Goal: Transaction & Acquisition: Subscribe to service/newsletter

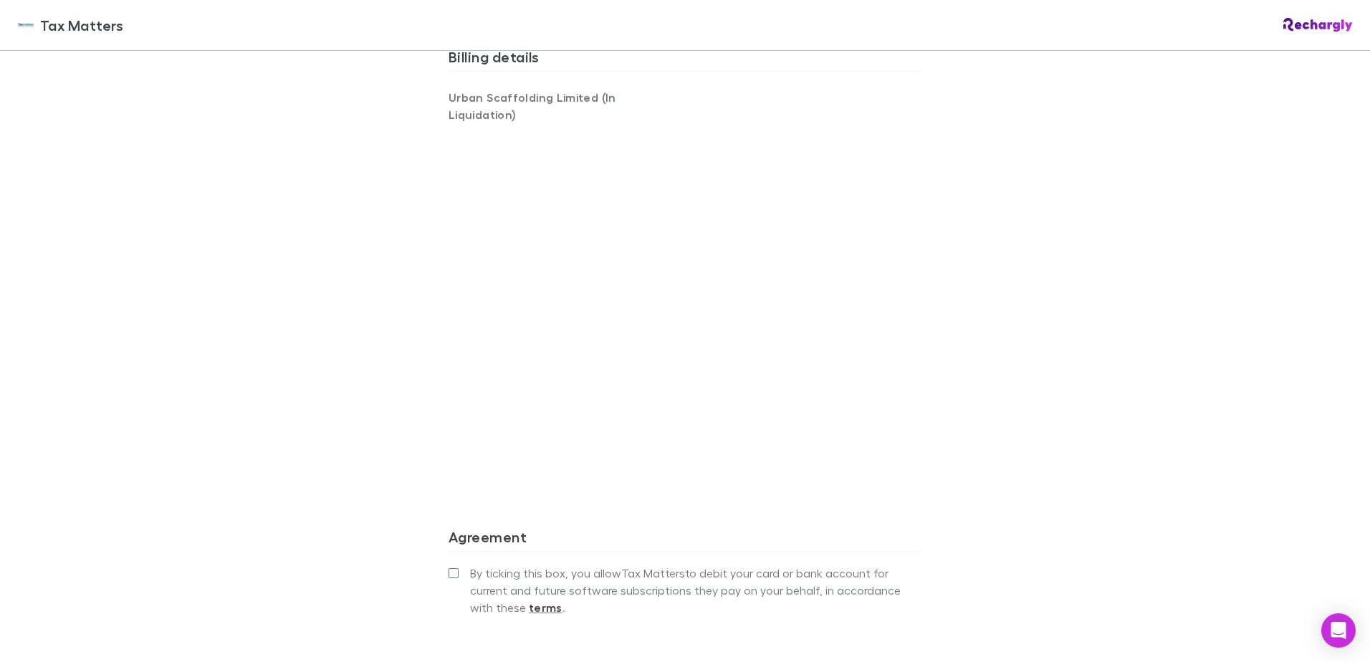
scroll to position [1015, 0]
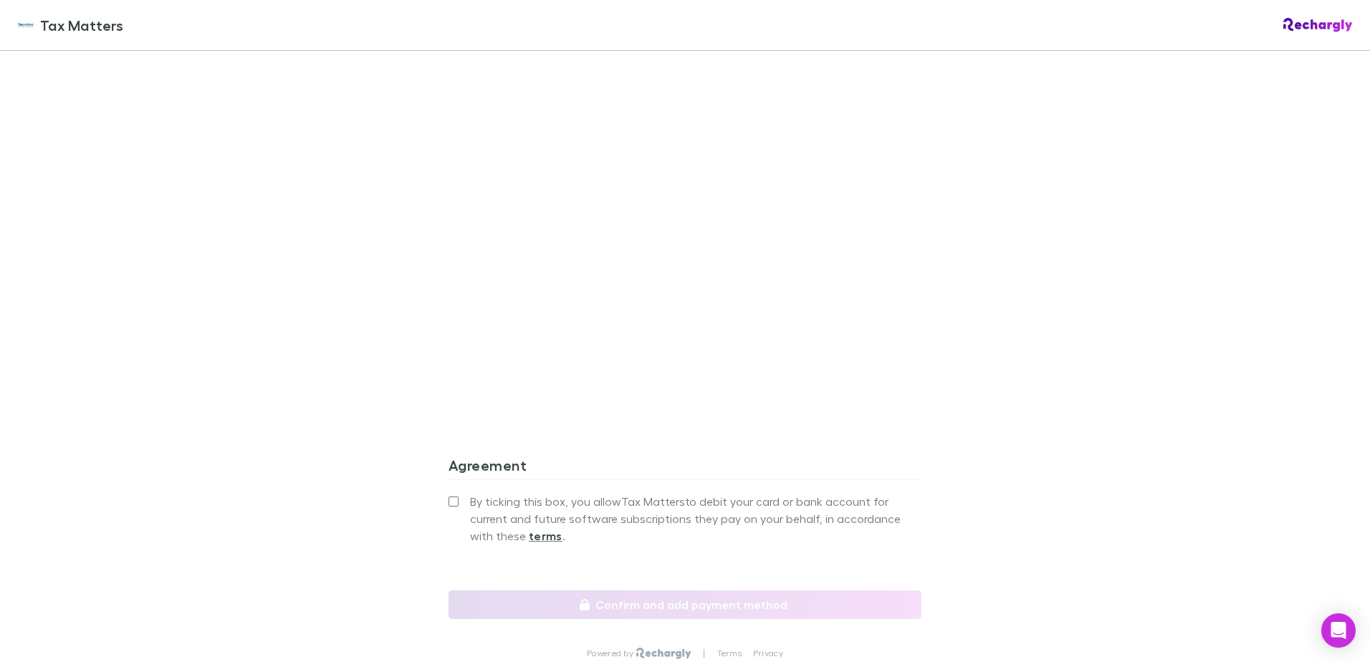
click at [451, 493] on label "By ticking this box, you allow Tax Matters to debit your card or bank account f…" at bounding box center [684, 519] width 473 height 52
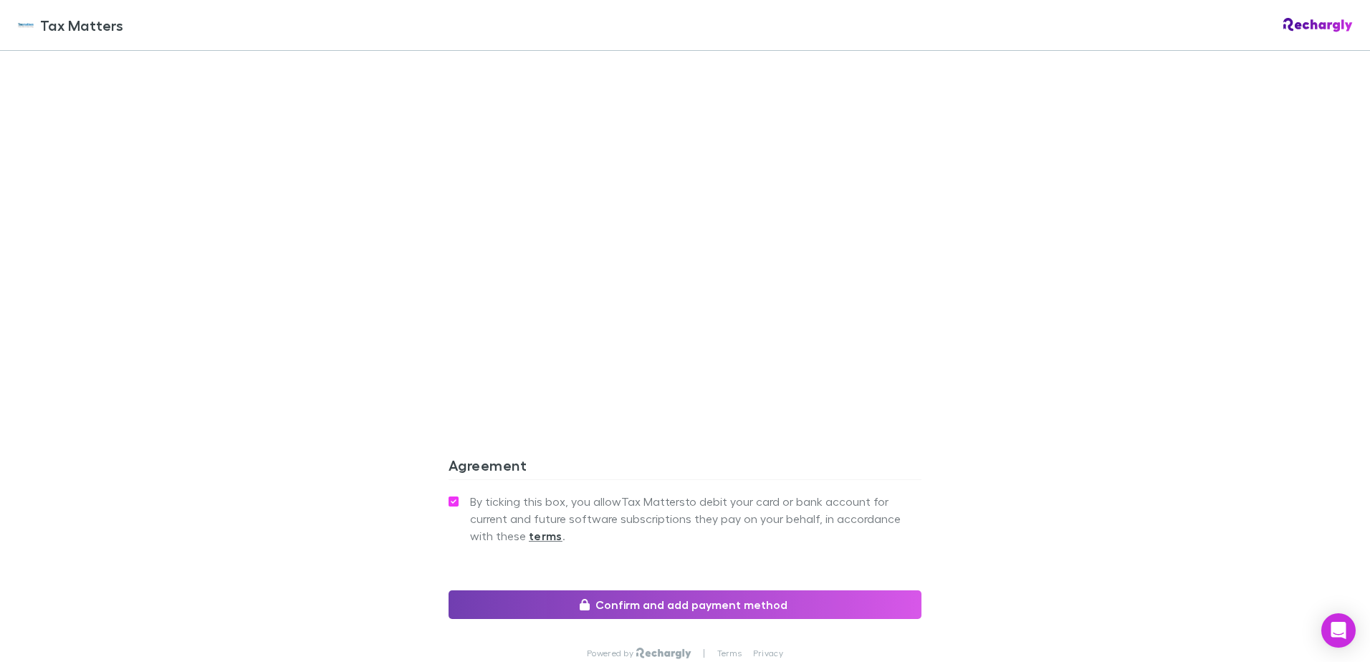
click at [520, 590] on button "Confirm and add payment method" at bounding box center [684, 604] width 473 height 29
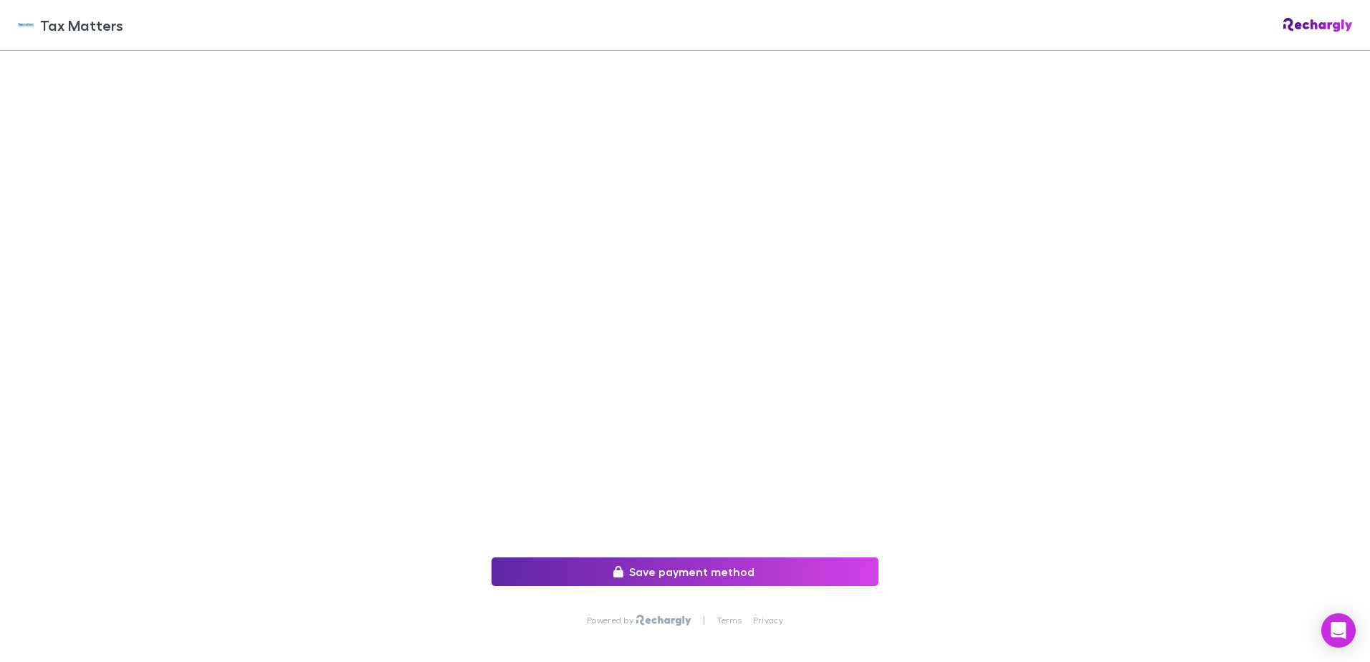
scroll to position [204, 0]
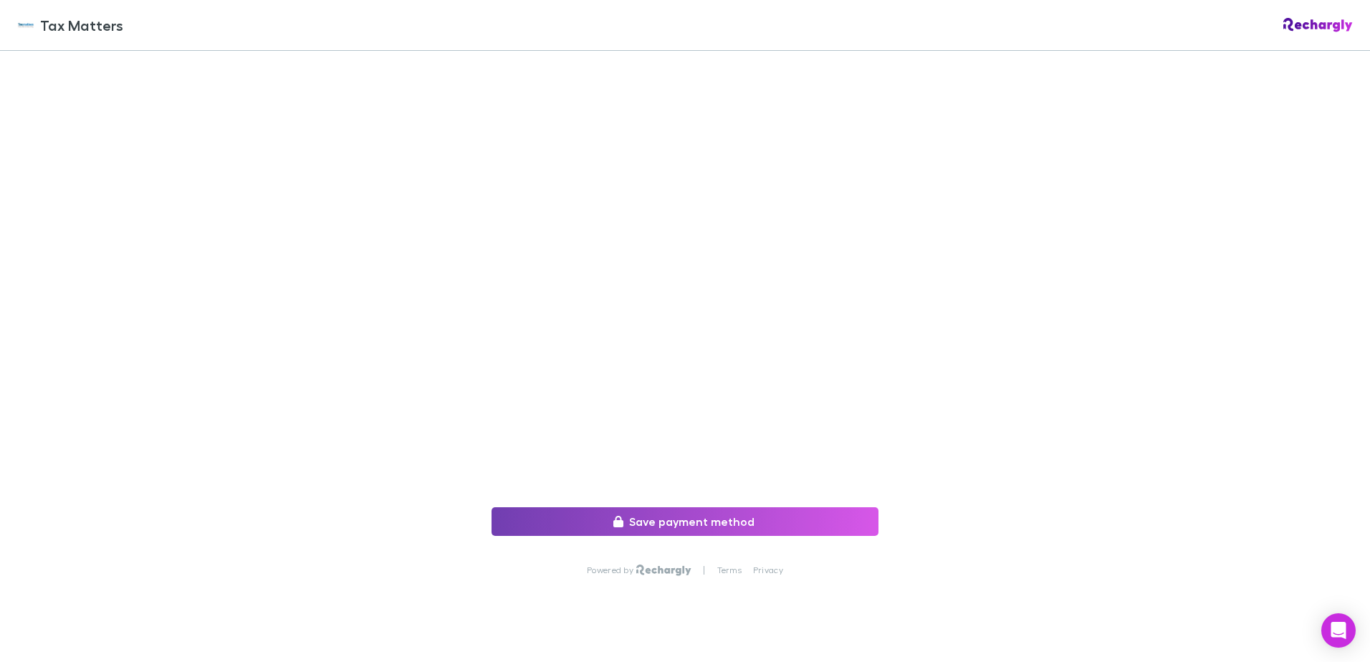
click at [617, 516] on icon "submit" at bounding box center [618, 521] width 10 height 11
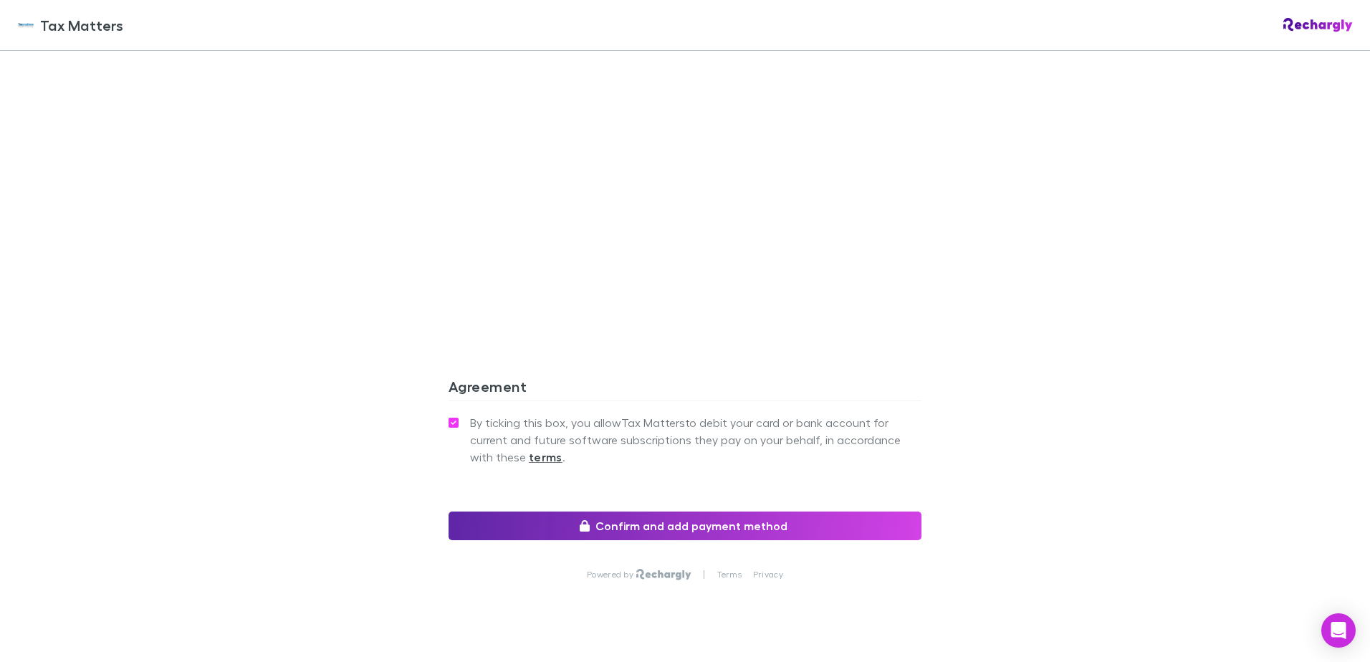
scroll to position [1110, 0]
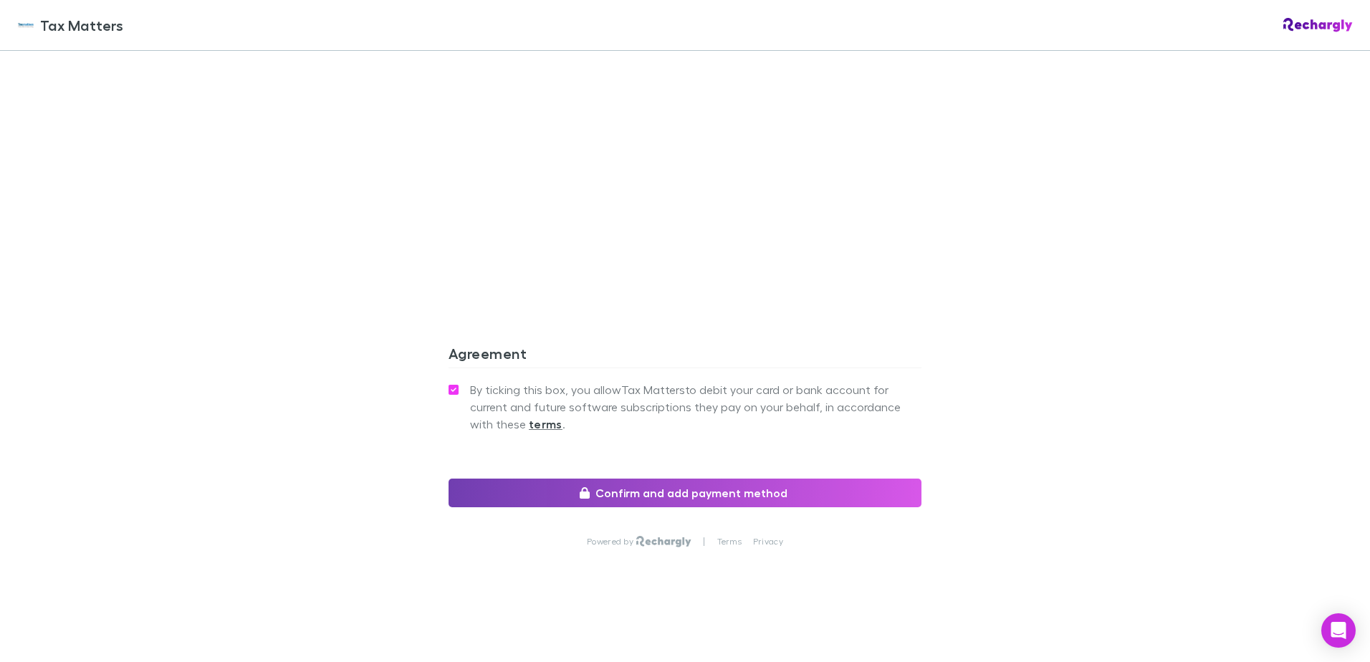
click at [576, 494] on button "Confirm and add payment method" at bounding box center [684, 493] width 473 height 29
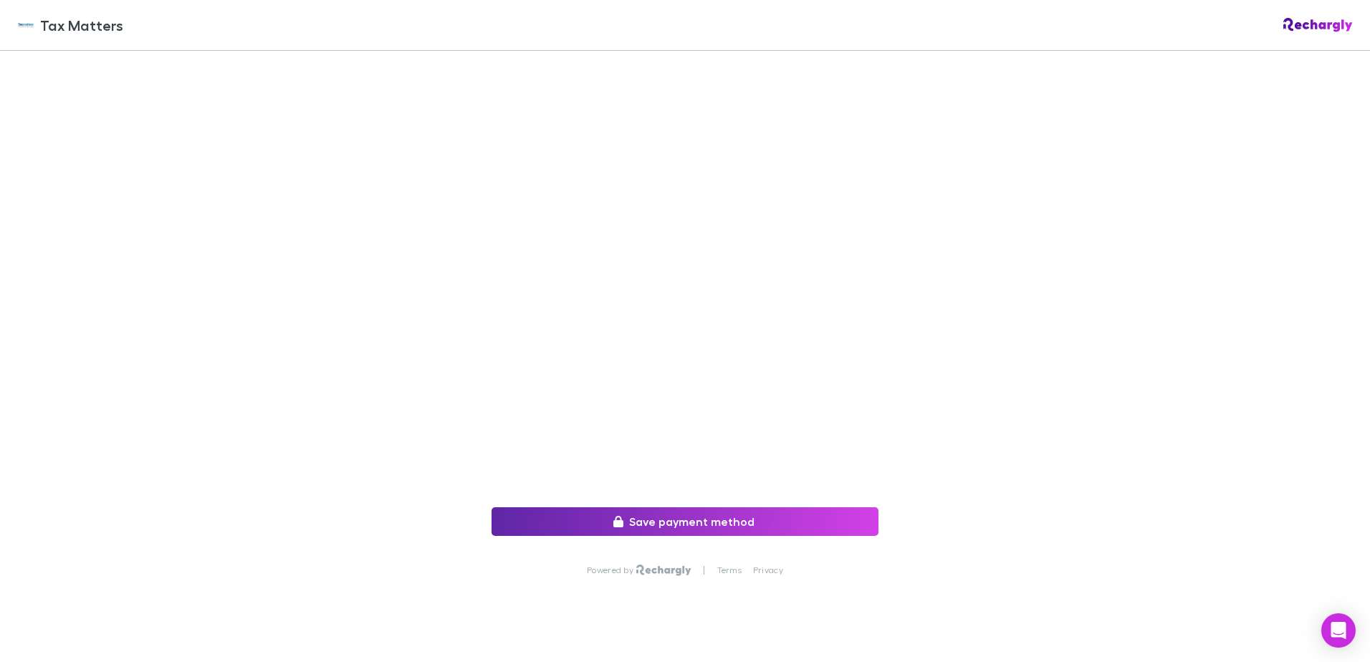
scroll to position [204, 0]
click at [578, 515] on button "Save payment method" at bounding box center [684, 521] width 387 height 29
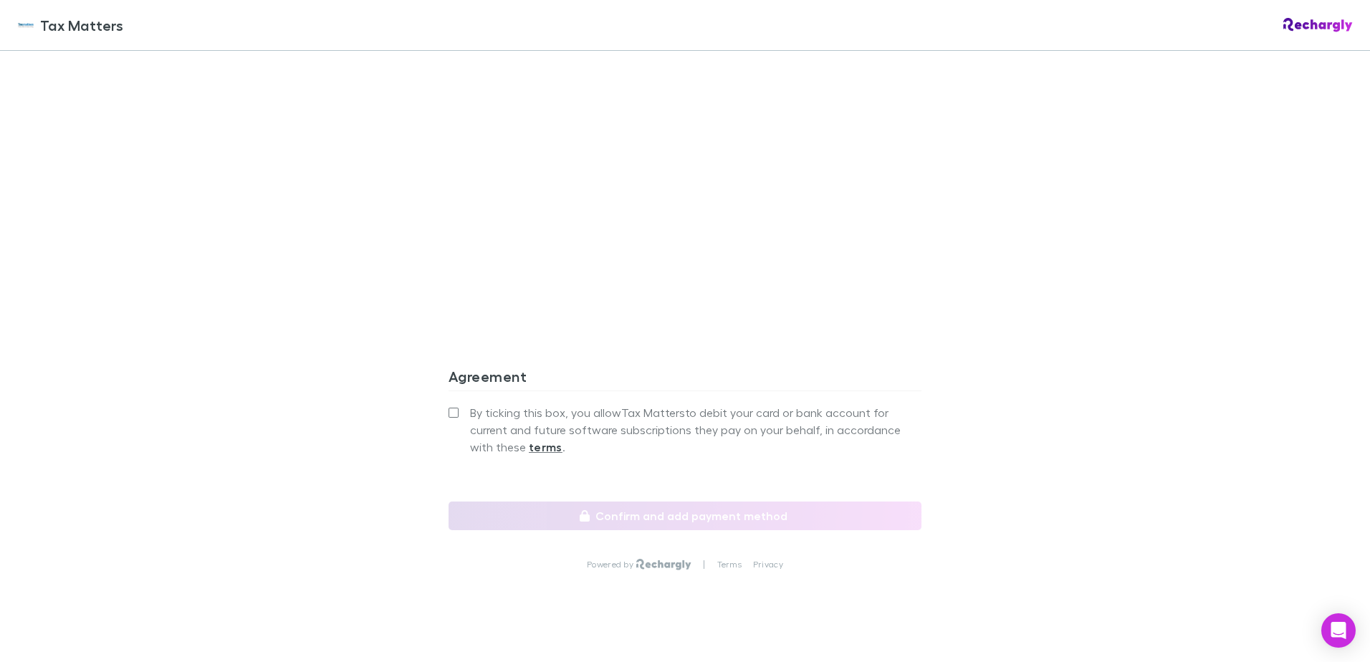
scroll to position [1110, 0]
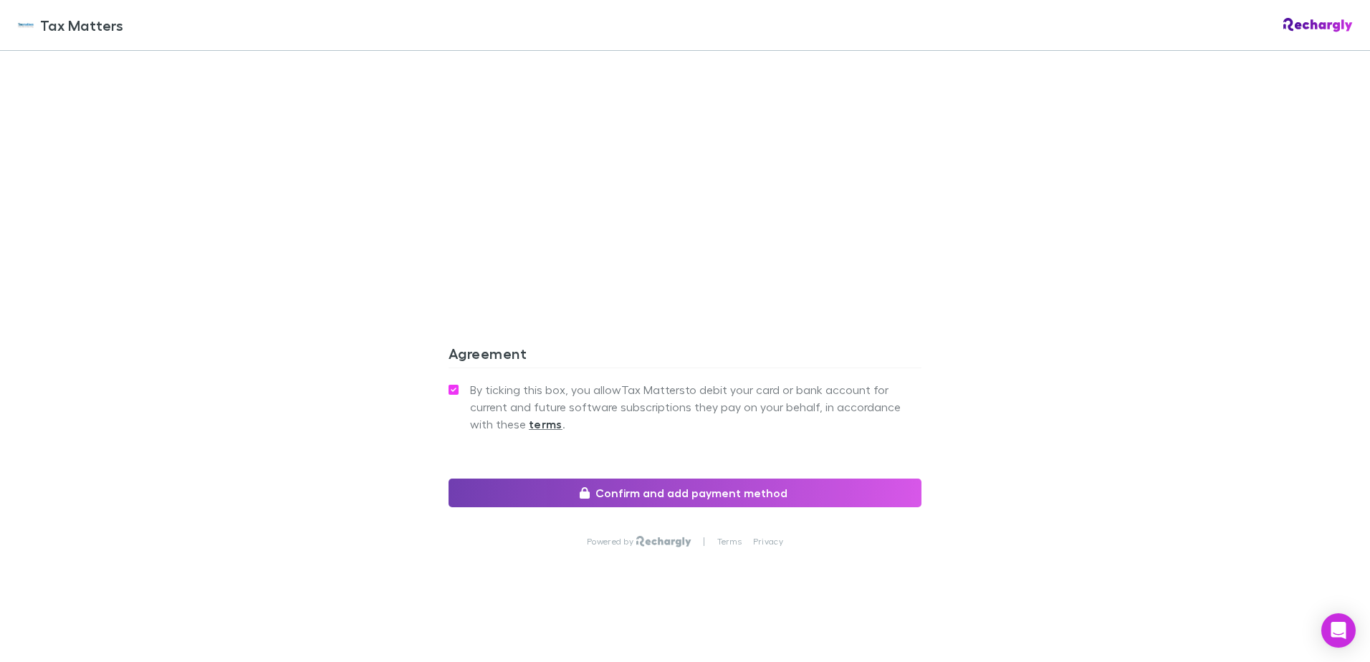
click at [557, 489] on button "Confirm and add payment method" at bounding box center [684, 493] width 473 height 29
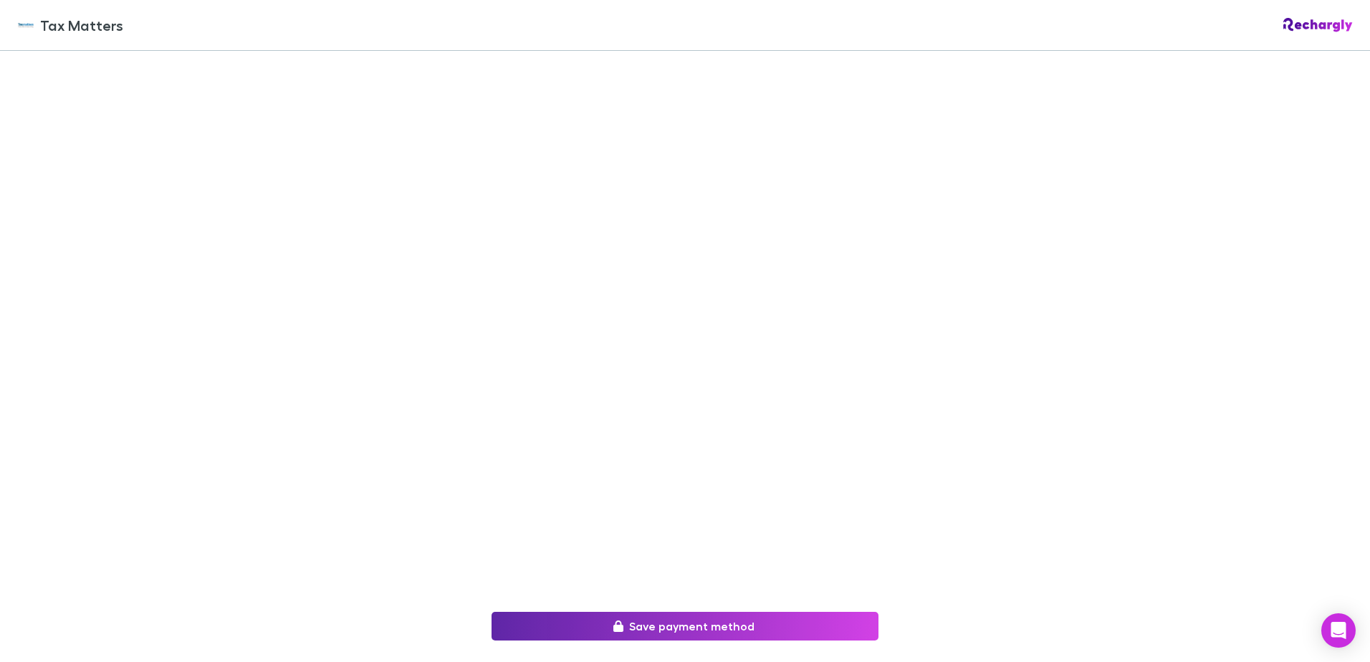
scroll to position [204, 0]
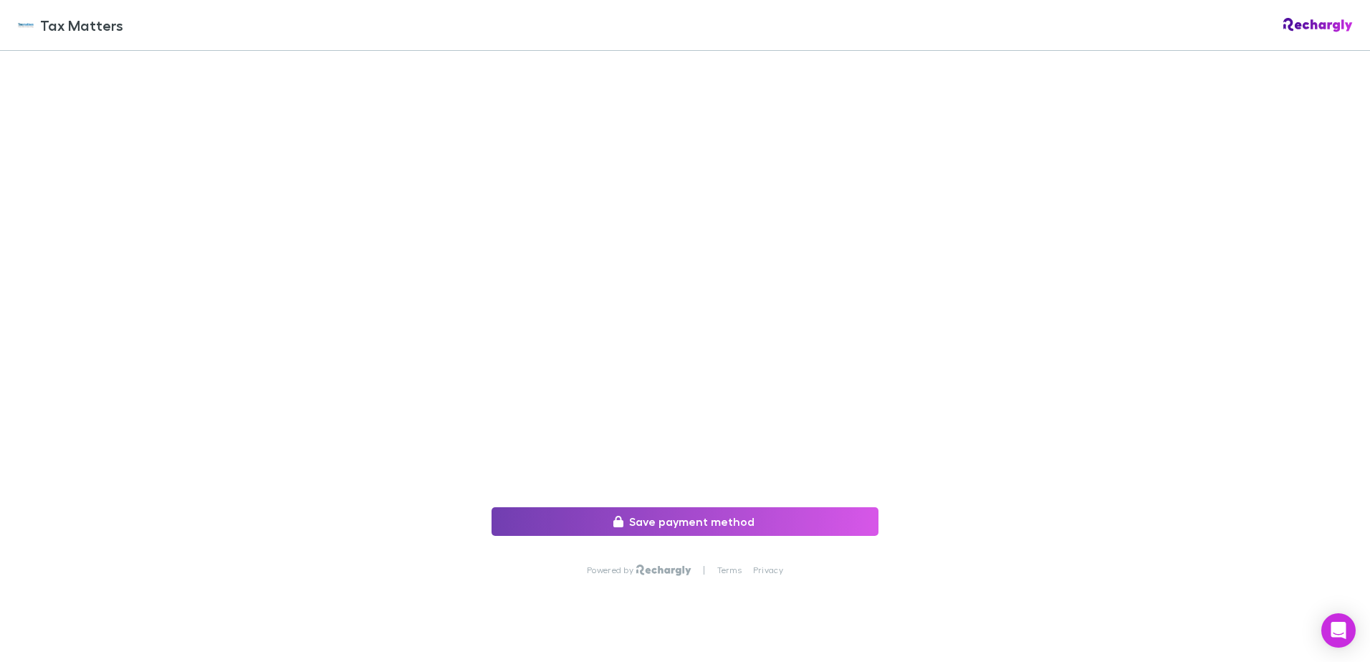
click at [595, 507] on button "Save payment method" at bounding box center [684, 521] width 387 height 29
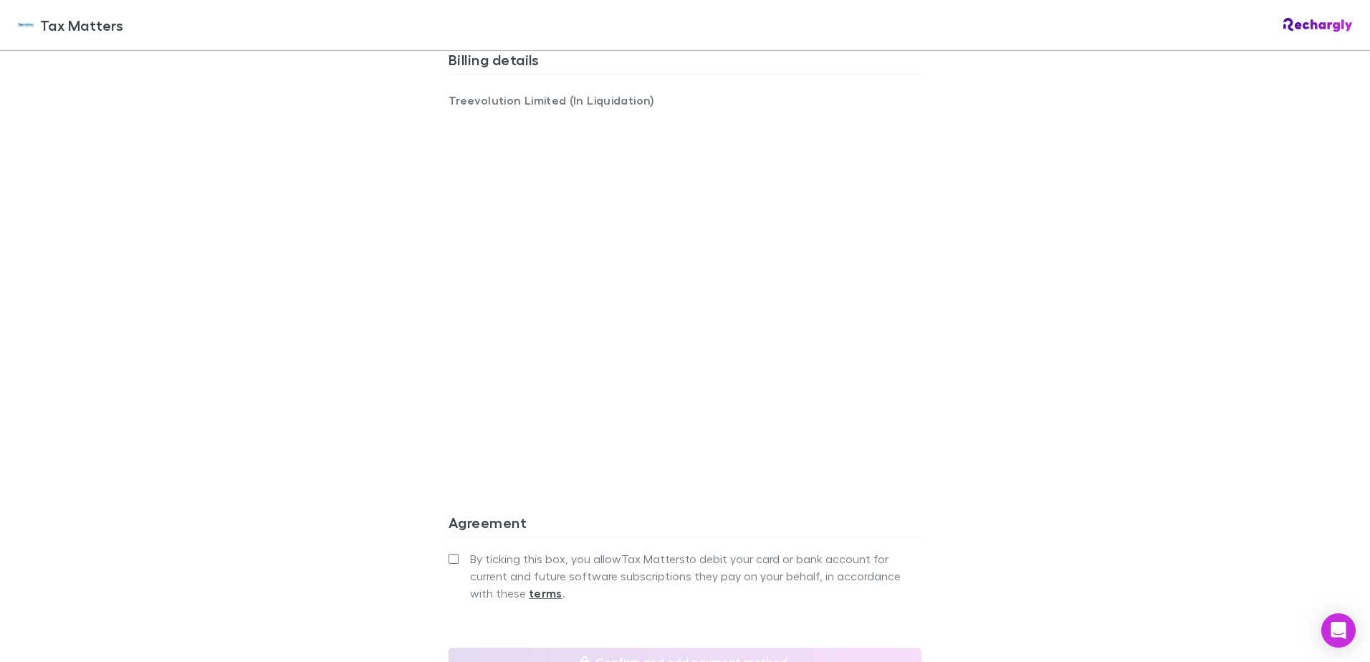
scroll to position [1075, 0]
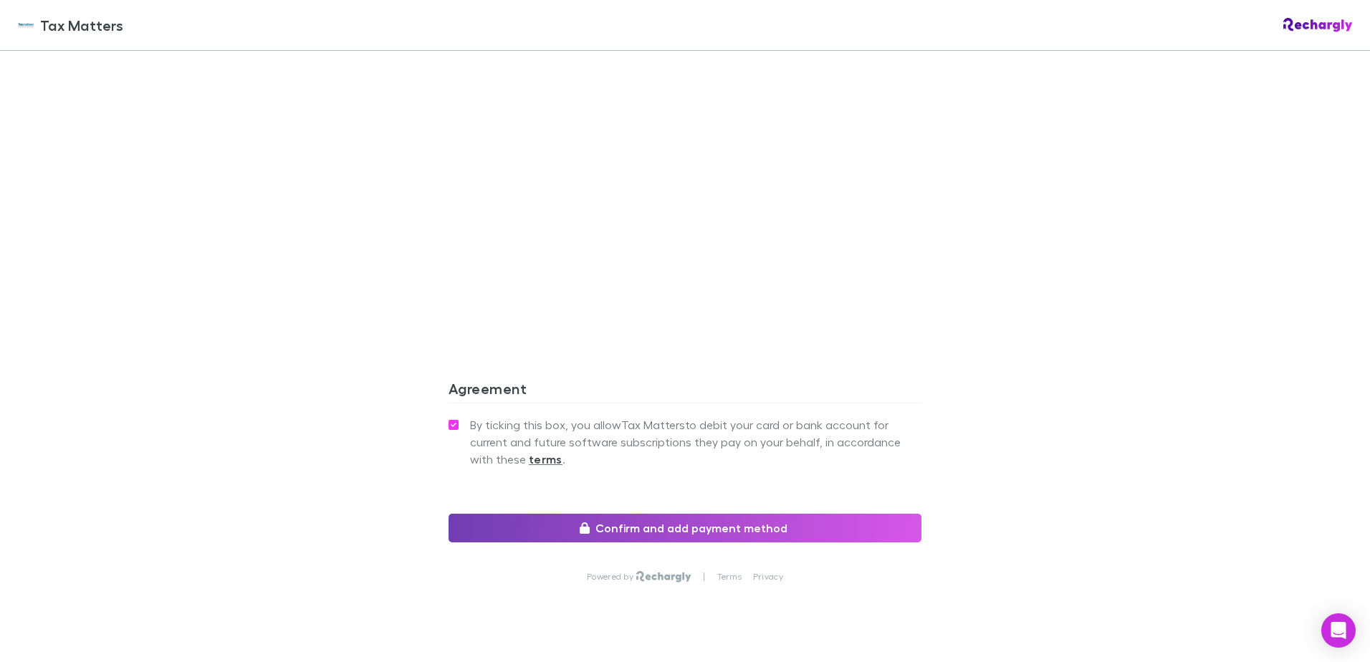
click at [527, 526] on button "Confirm and add payment method" at bounding box center [684, 528] width 473 height 29
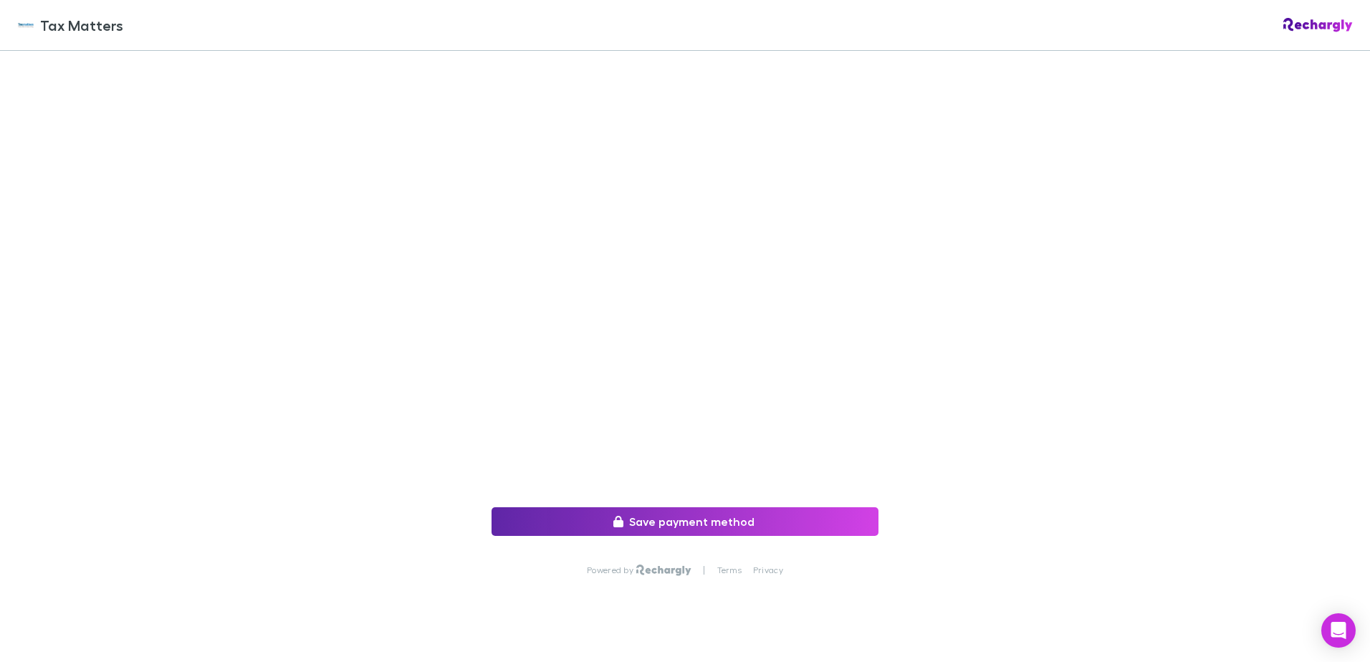
scroll to position [204, 0]
click at [603, 507] on button "Save payment method" at bounding box center [684, 521] width 387 height 29
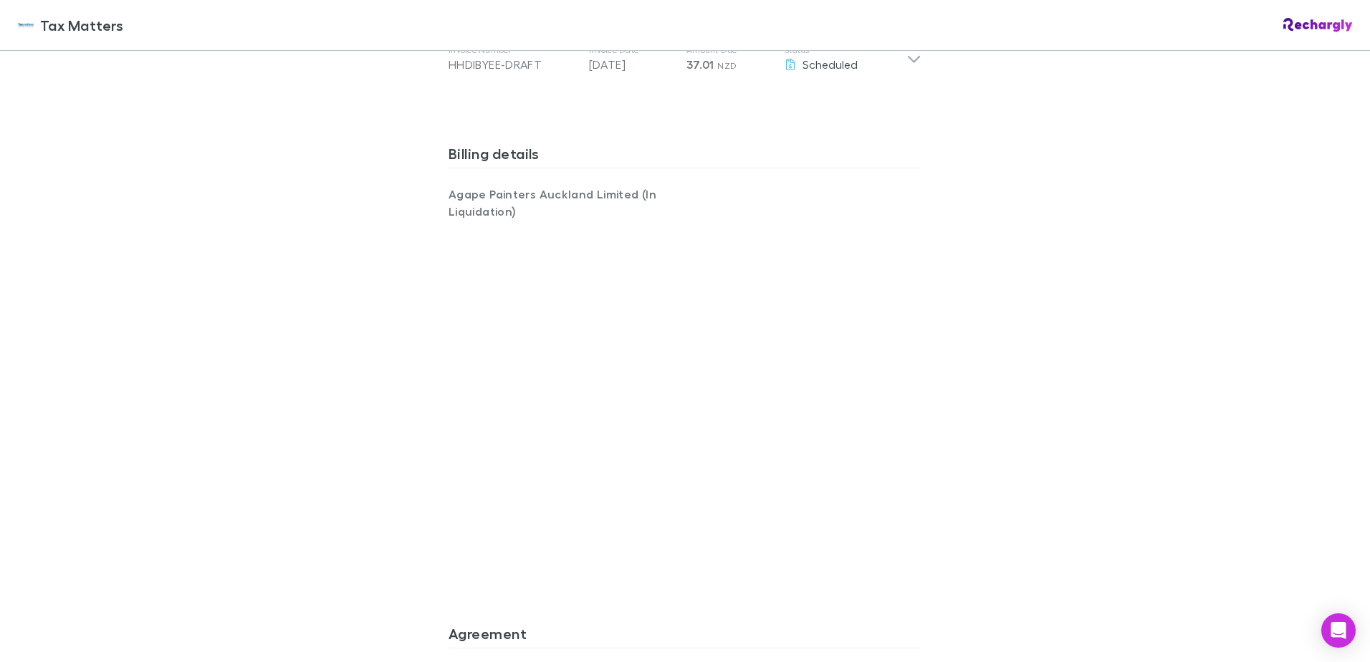
scroll to position [1027, 0]
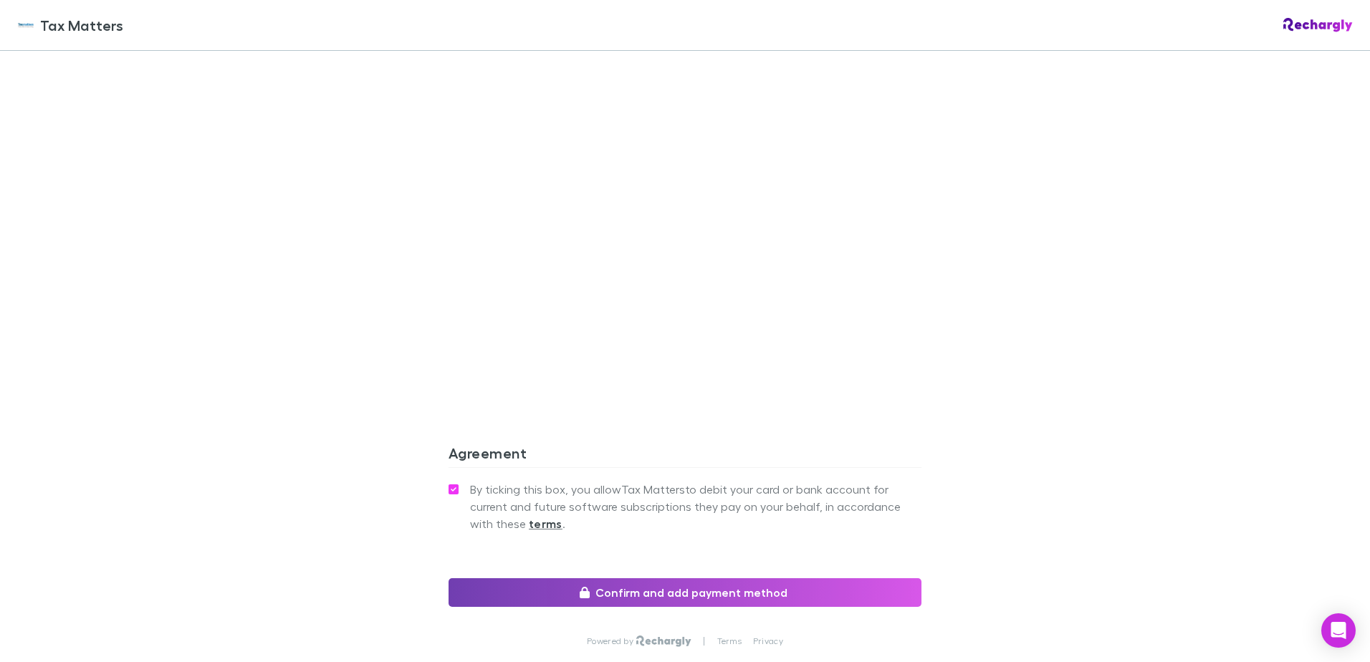
click at [569, 600] on button "Confirm and add payment method" at bounding box center [684, 592] width 473 height 29
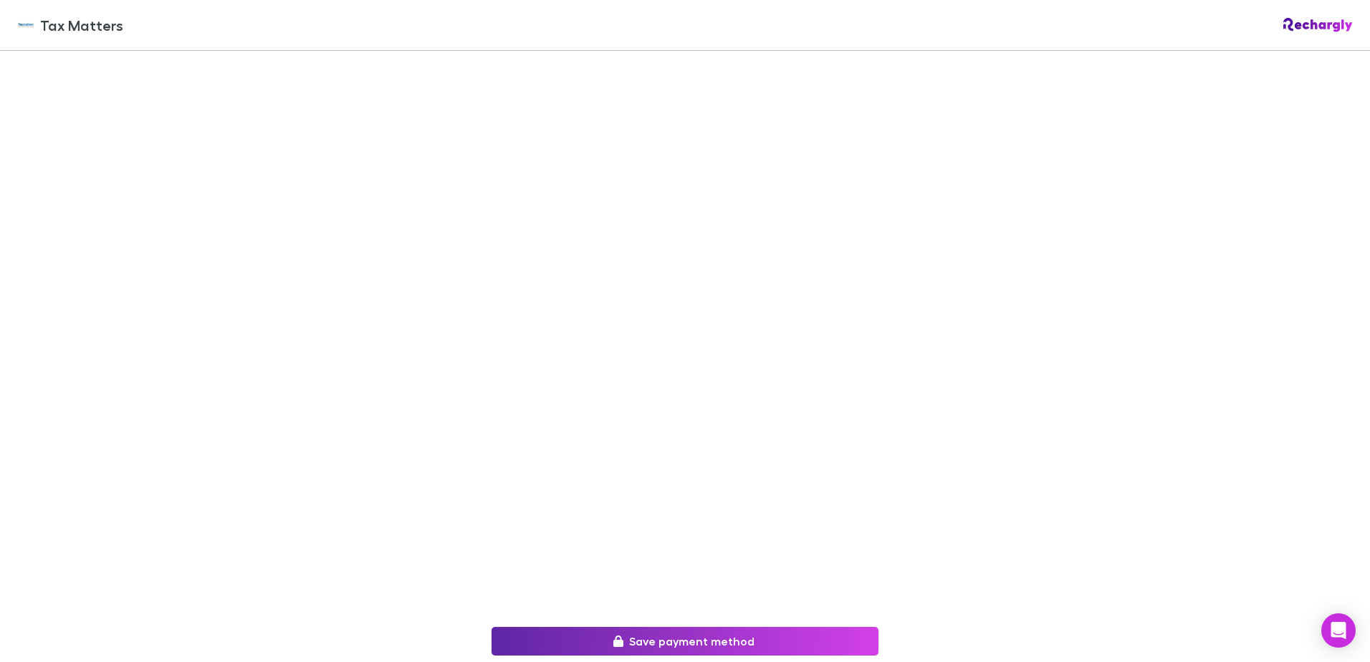
scroll to position [204, 0]
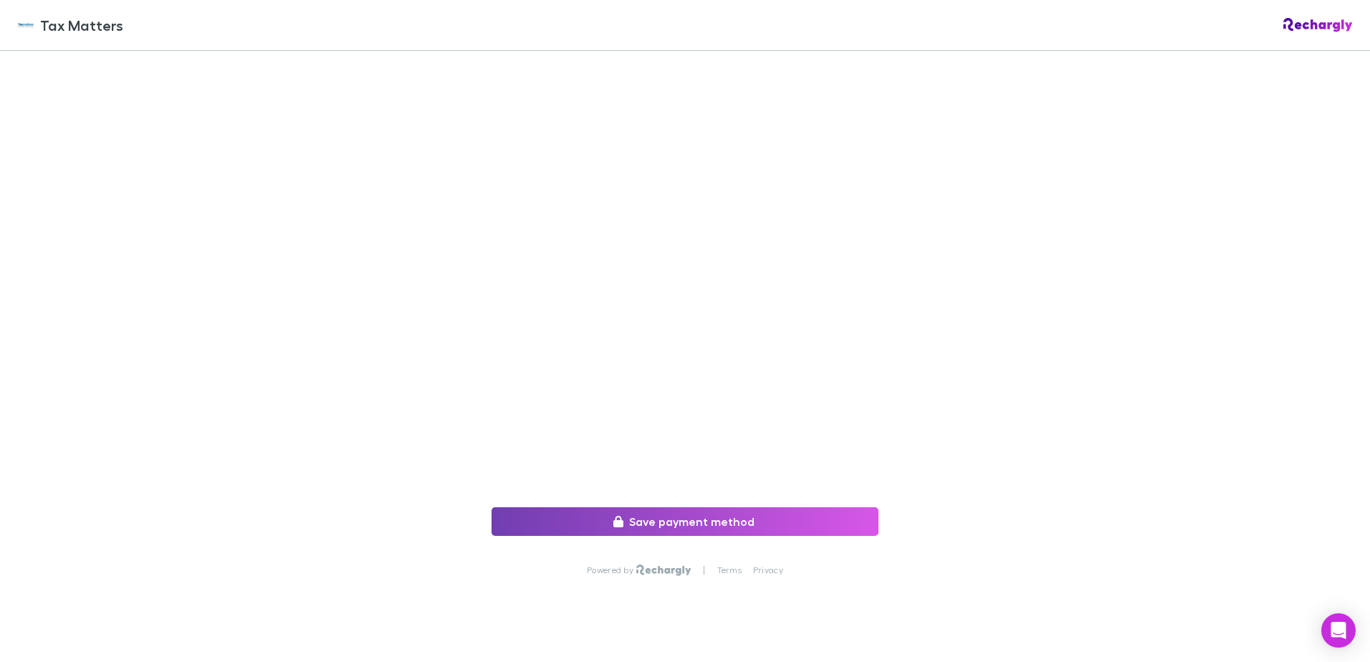
click at [614, 516] on icon "submit" at bounding box center [618, 521] width 10 height 11
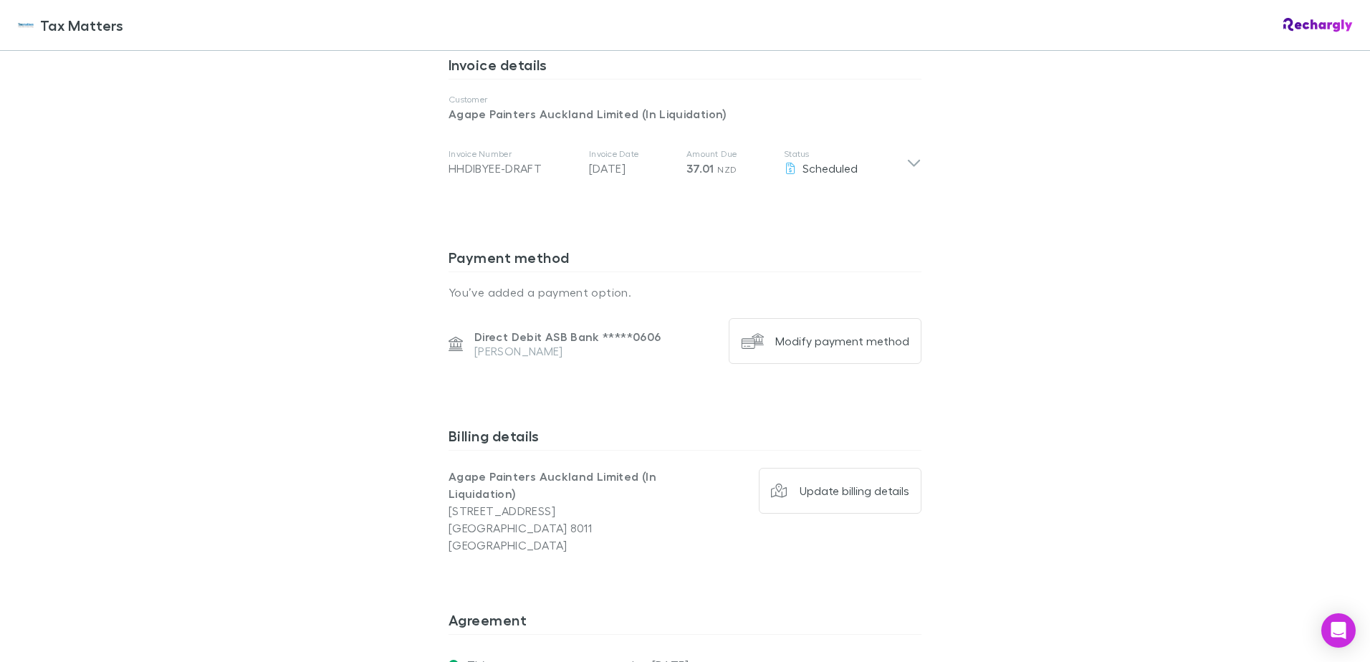
scroll to position [741, 0]
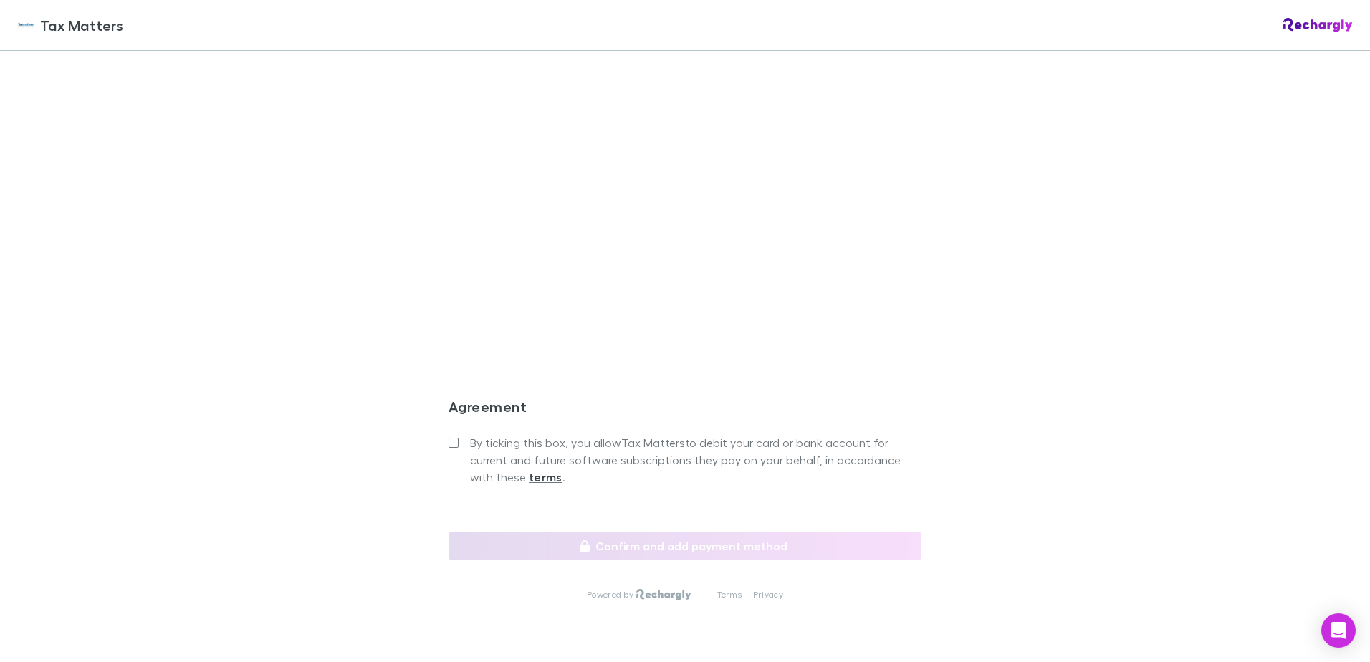
scroll to position [1075, 0]
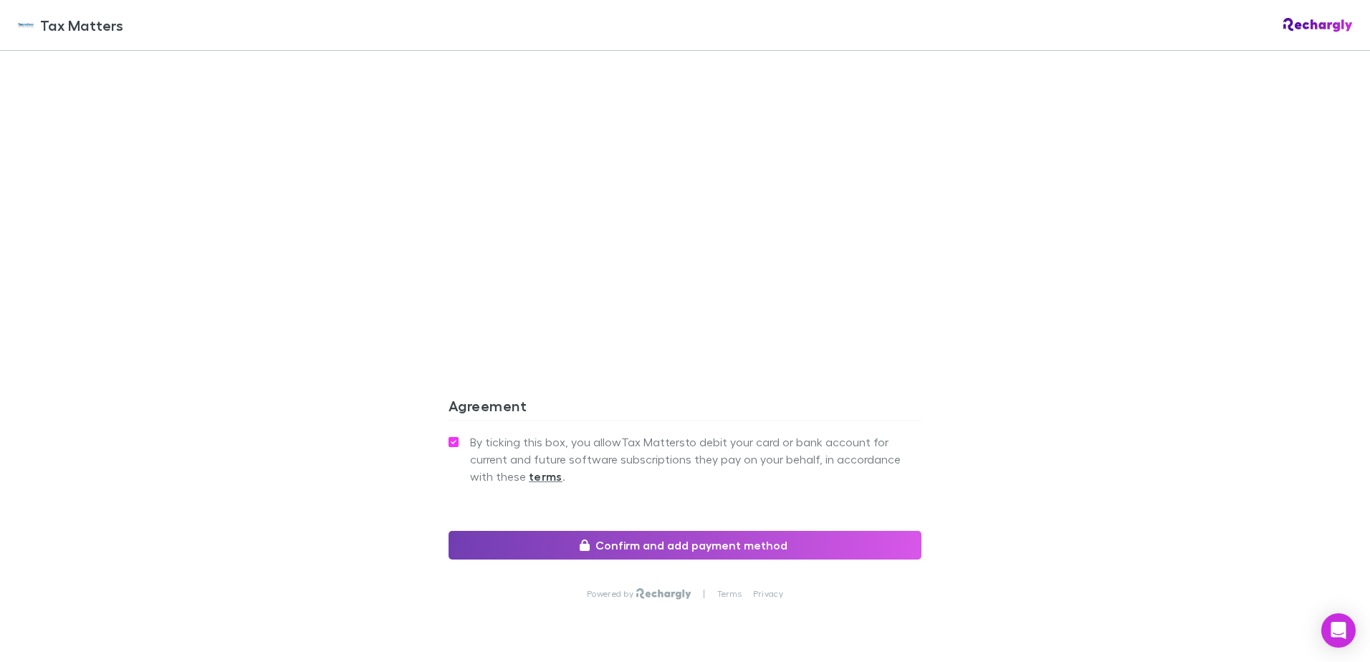
click at [551, 531] on button "Confirm and add payment method" at bounding box center [684, 545] width 473 height 29
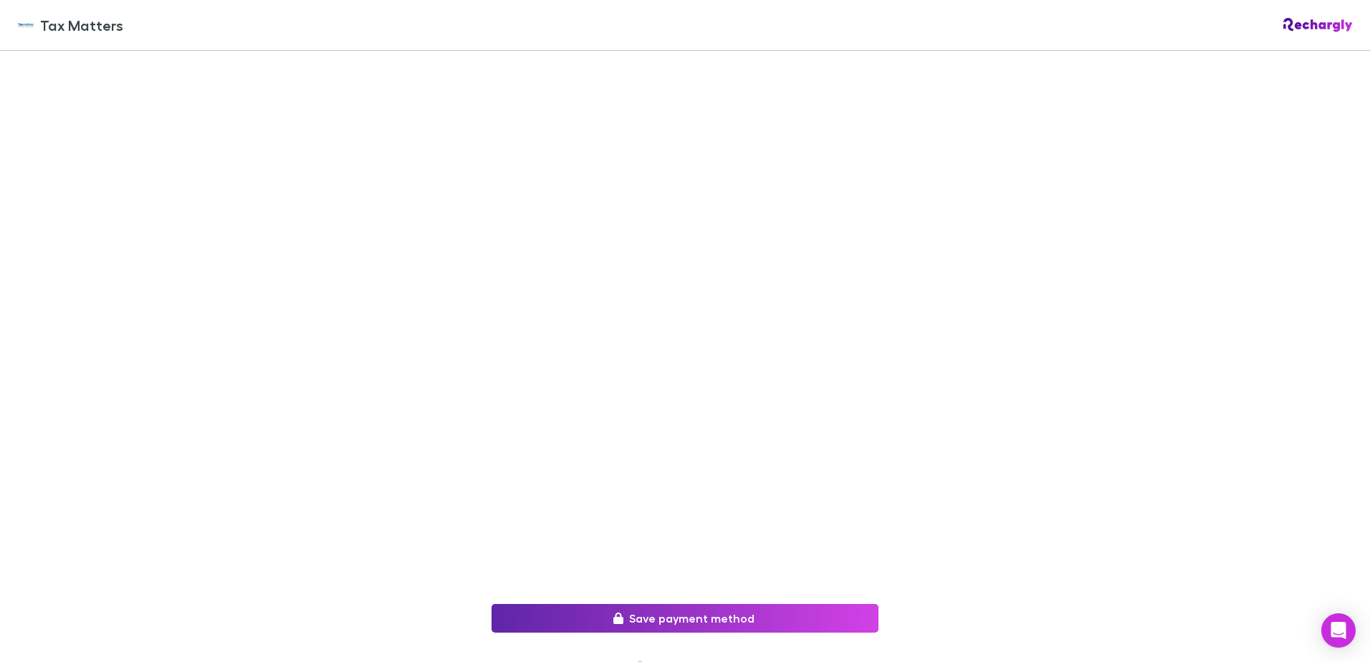
scroll to position [204, 0]
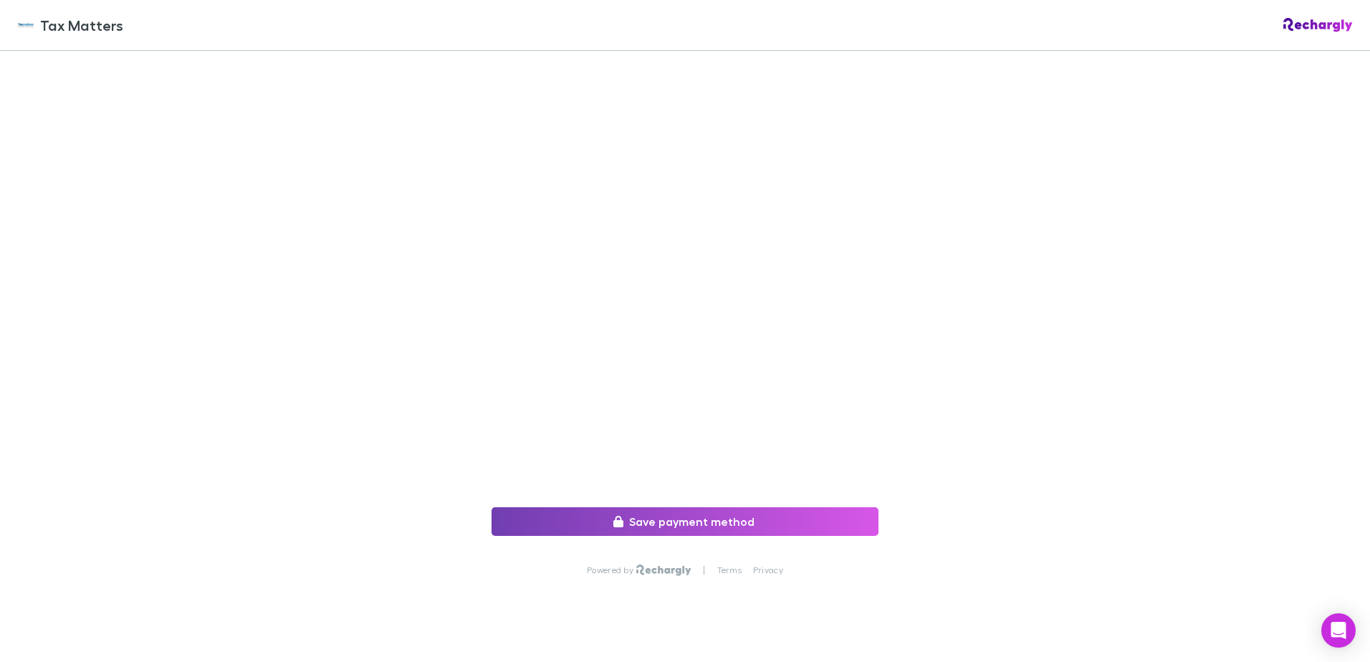
click at [635, 514] on button "Save payment method" at bounding box center [684, 521] width 387 height 29
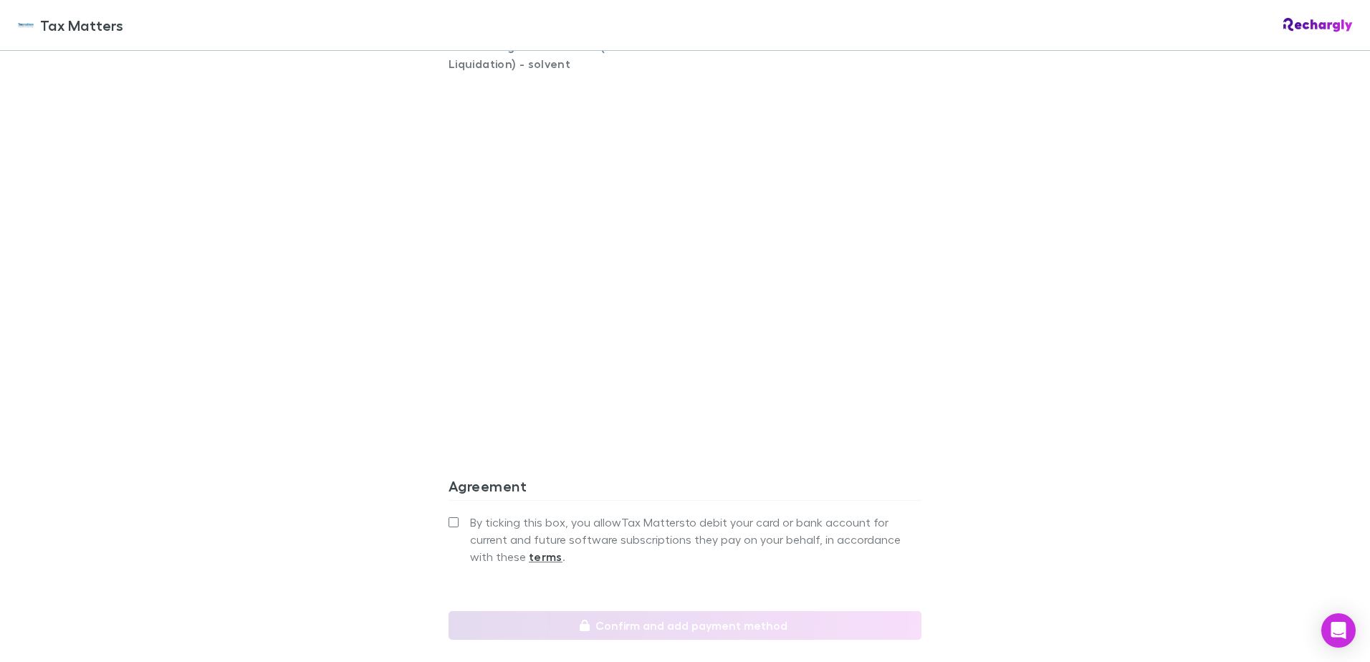
scroll to position [1003, 0]
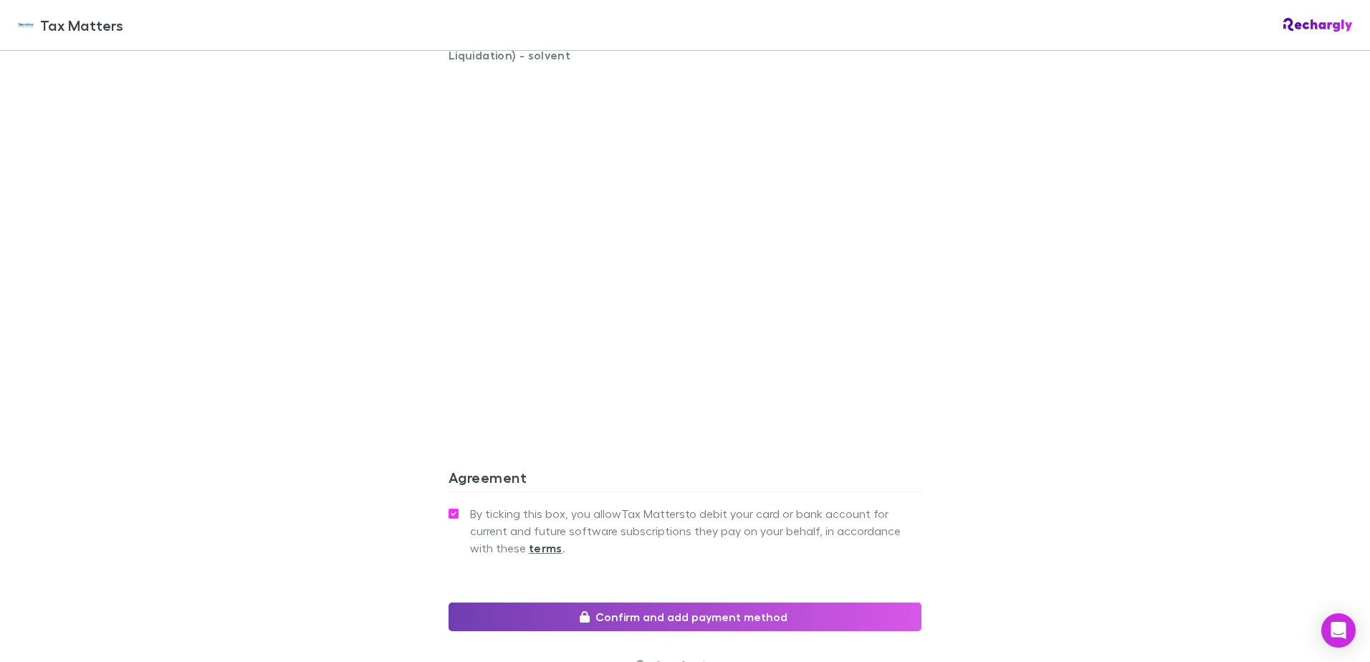
click at [536, 615] on button "Confirm and add payment method" at bounding box center [684, 616] width 473 height 29
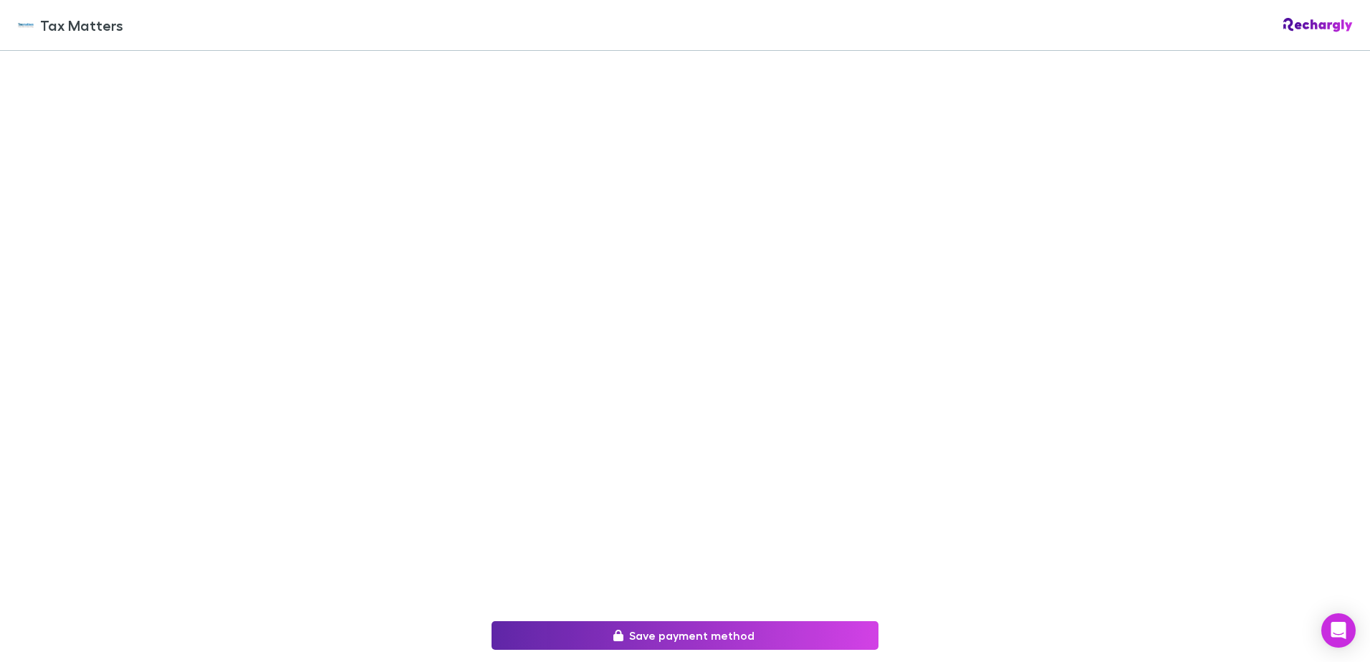
scroll to position [204, 0]
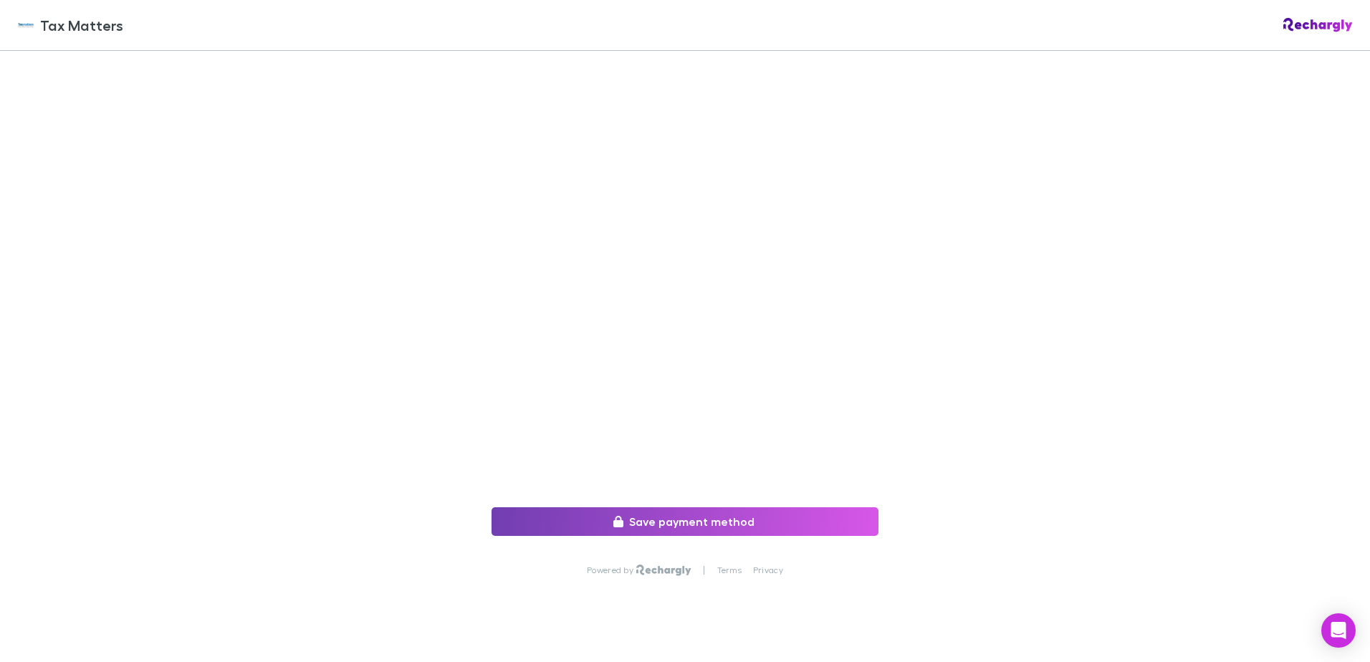
click at [613, 516] on icon "submit" at bounding box center [618, 521] width 10 height 11
